Goal: Information Seeking & Learning: Learn about a topic

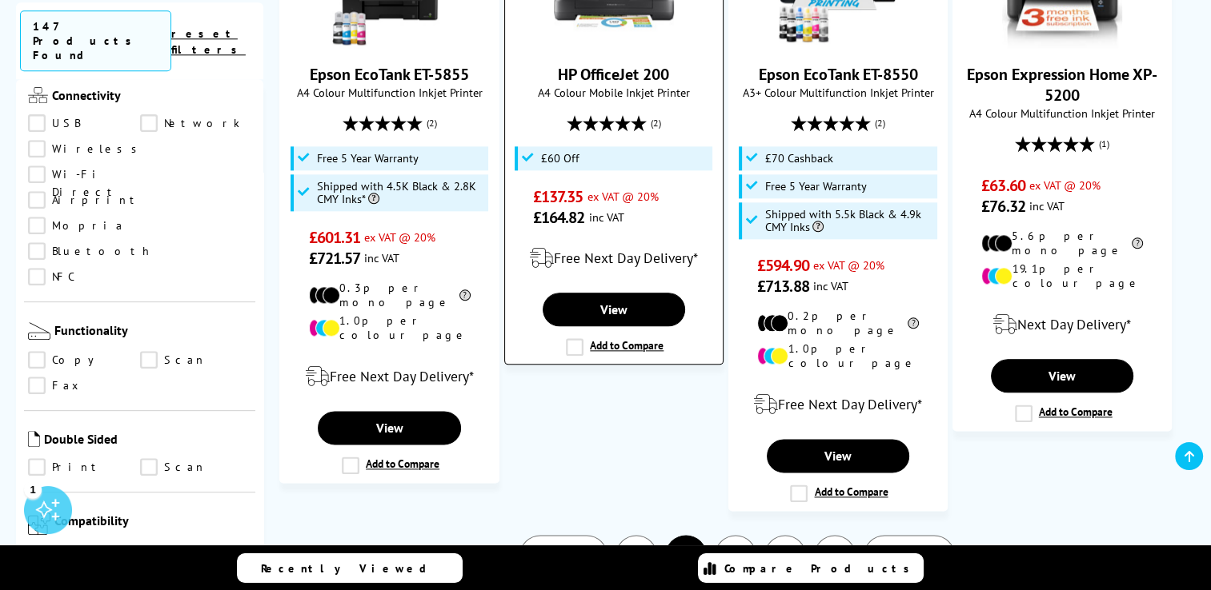
scroll to position [2080, 0]
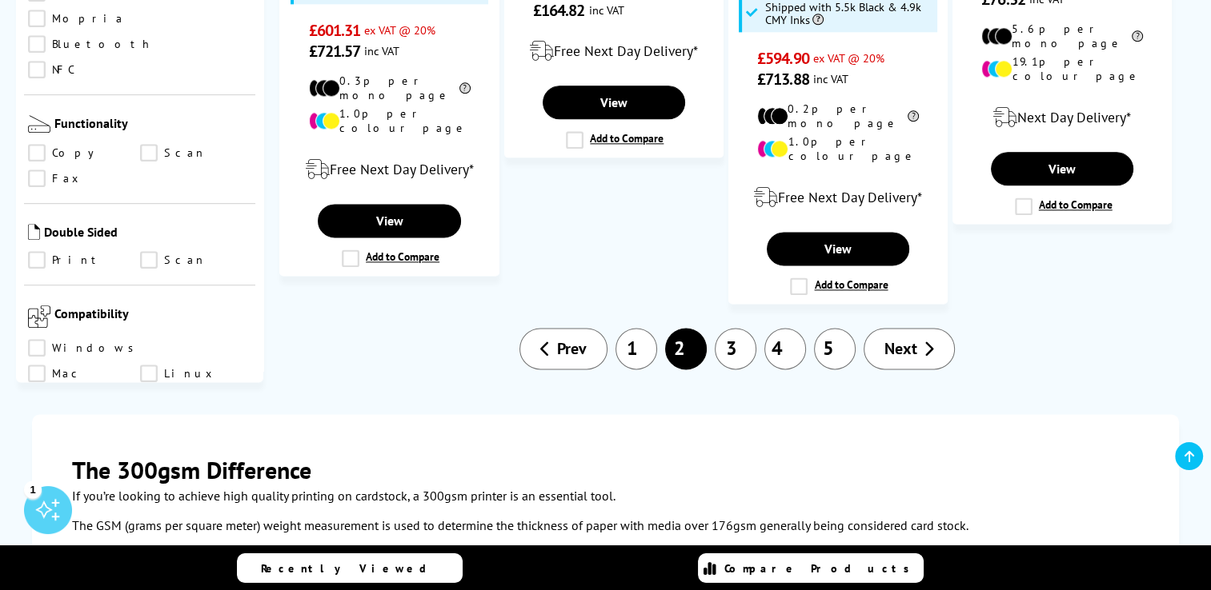
click at [736, 328] on link "3" at bounding box center [736, 349] width 42 height 42
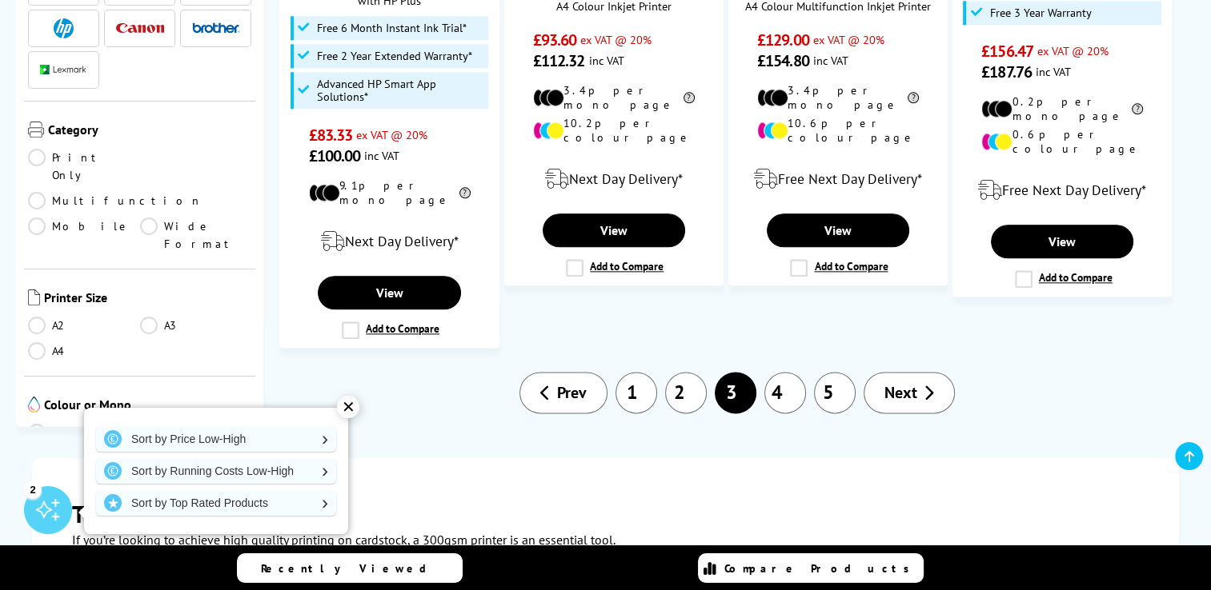
scroll to position [1920, 0]
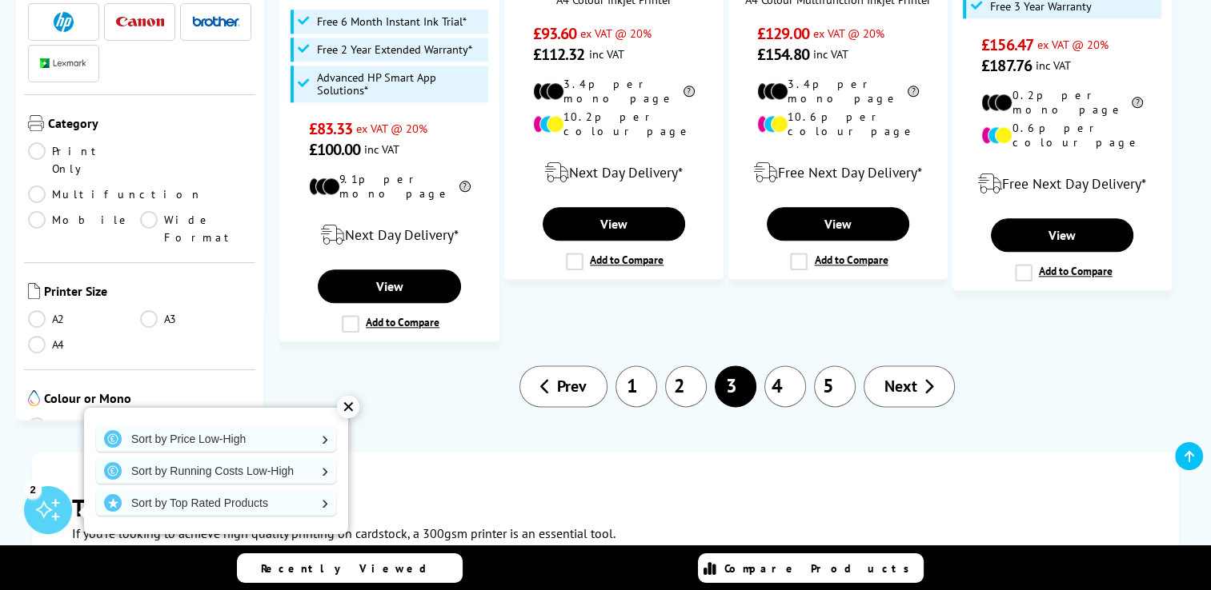
click at [776, 366] on link "4" at bounding box center [785, 387] width 42 height 42
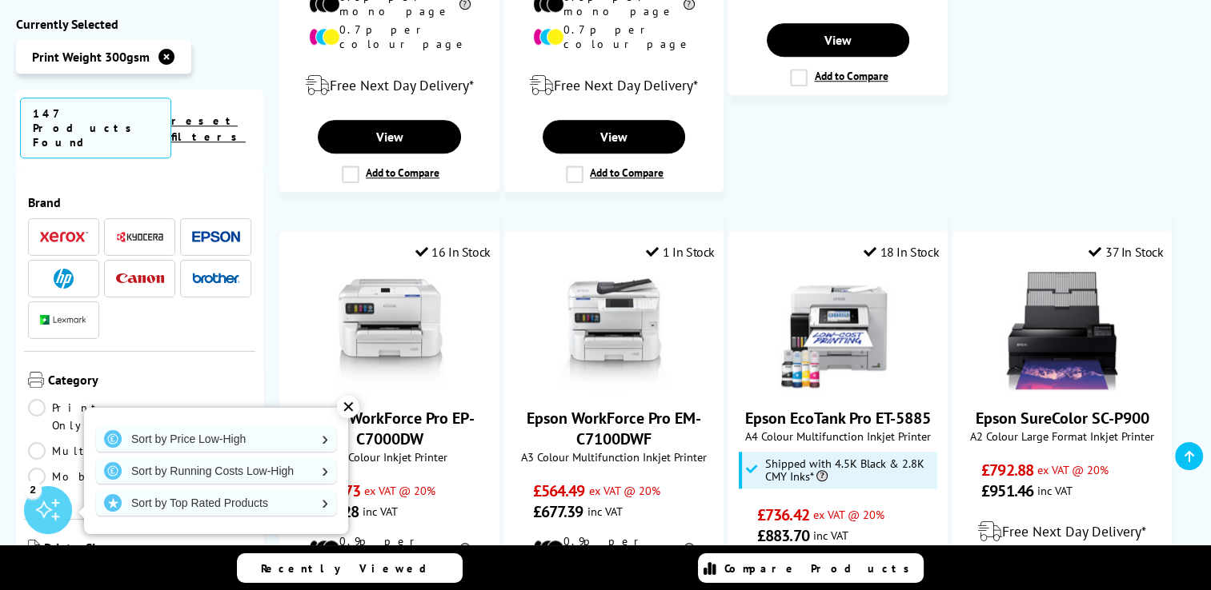
scroll to position [1680, 0]
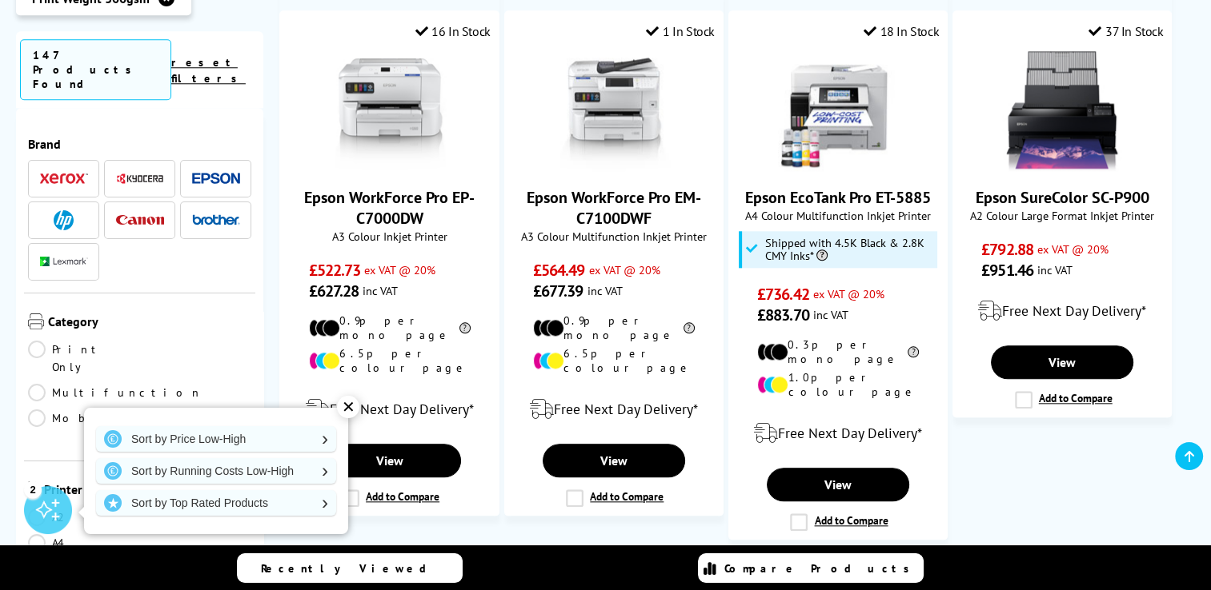
click at [791, 564] on link "5" at bounding box center [785, 585] width 42 height 42
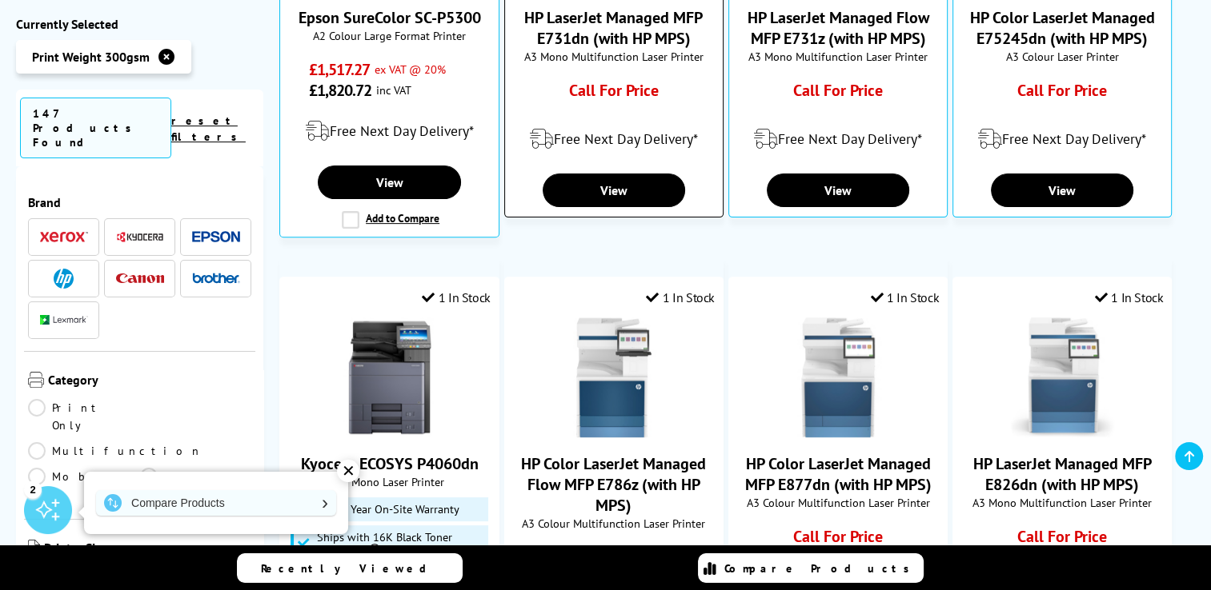
scroll to position [720, 0]
